Goal: Information Seeking & Learning: Learn about a topic

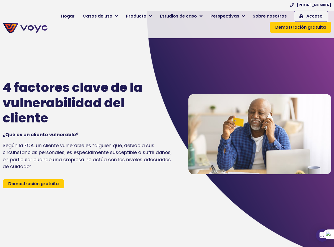
click at [203, 35] on div "+44 204 572 7172 Hogar Casos de uso Proteger Ahorrar Crecer Finanzas Corredores…" at bounding box center [192, 19] width 284 height 33
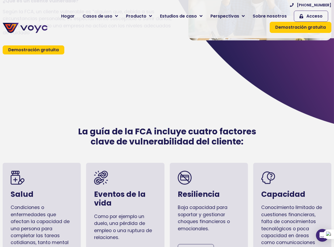
scroll to position [80, 0]
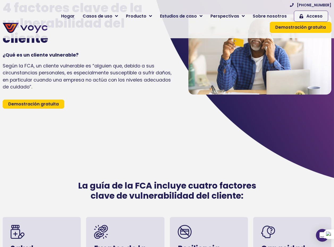
scroll to position [159, 0]
